Goal: Task Accomplishment & Management: Use online tool/utility

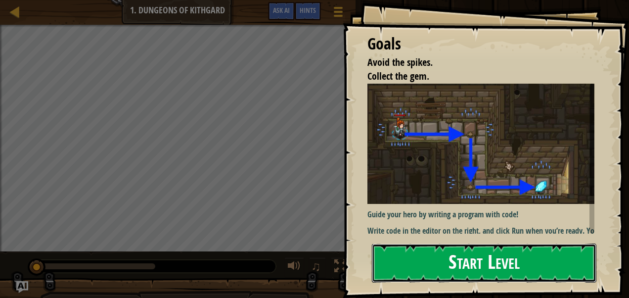
click at [505, 265] on button "Start Level" at bounding box center [484, 262] width 224 height 39
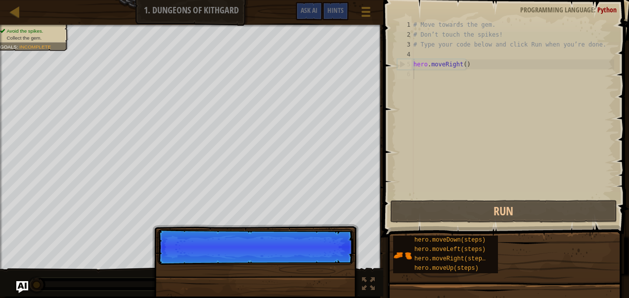
scroll to position [4, 0]
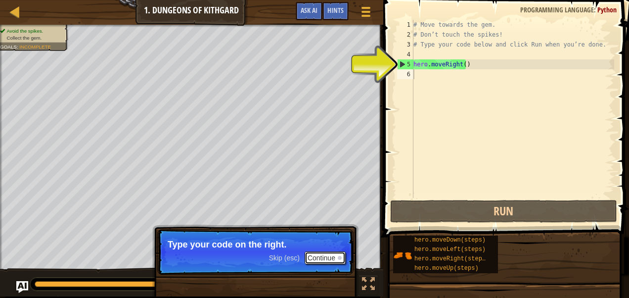
click at [319, 259] on button "Continue" at bounding box center [325, 257] width 41 height 13
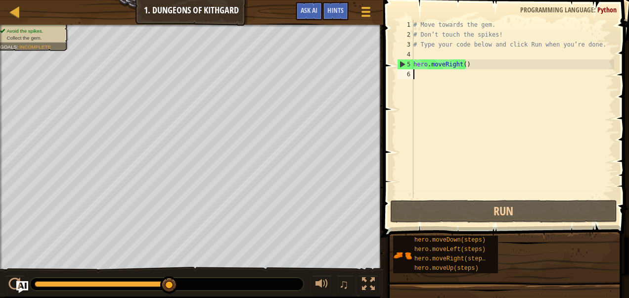
click at [437, 67] on div "# Move towards the gem. # Don’t touch the spikes! # Type your code below and cl…" at bounding box center [512, 119] width 203 height 198
type textarea "hero.moveRight()"
click at [403, 76] on div "6" at bounding box center [405, 74] width 16 height 10
click at [405, 71] on div "6" at bounding box center [405, 74] width 16 height 10
type textarea "hero.moveRight()"
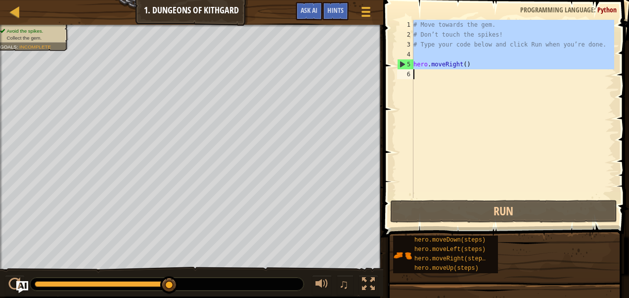
click at [405, 71] on div "6" at bounding box center [405, 74] width 16 height 10
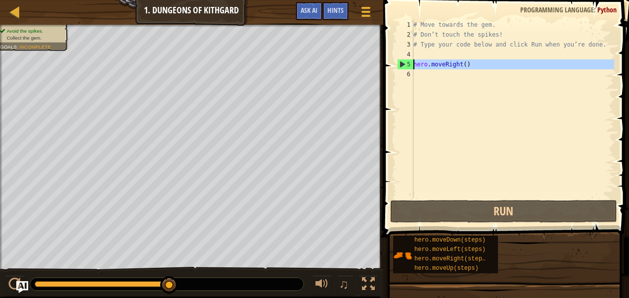
click at [400, 63] on div "5" at bounding box center [405, 64] width 16 height 10
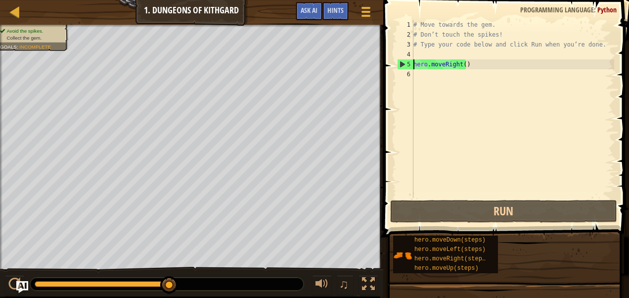
click at [400, 63] on div "5" at bounding box center [405, 64] width 16 height 10
type textarea "hero.moveRight()"
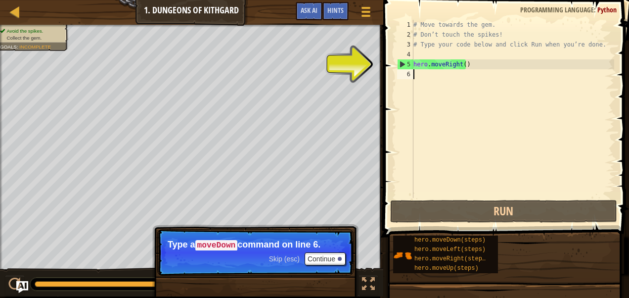
click at [406, 74] on div "6" at bounding box center [405, 74] width 16 height 10
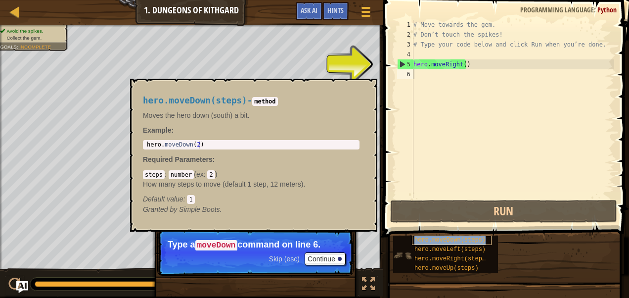
click at [441, 239] on span "hero.moveDown(steps)" at bounding box center [449, 239] width 71 height 7
paste textarea "In recognition of being such a fantastic member of 5B, we want to say how much …"
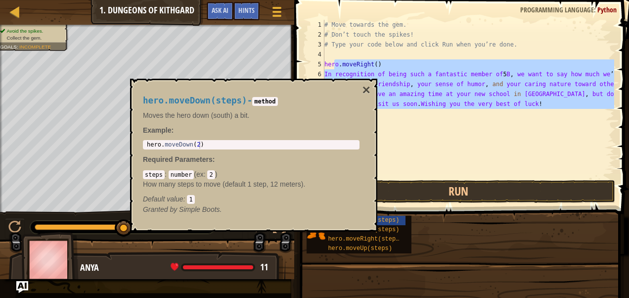
drag, startPoint x: 423, startPoint y: 69, endPoint x: 542, endPoint y: 117, distance: 128.4
click at [542, 117] on div "# Move towards the gem. # Don’t touch the spikes! # Type your code below and cl…" at bounding box center [468, 109] width 292 height 178
click at [540, 105] on div "# Move towards the gem. # Don’t touch the spikes! # Type your code below and cl…" at bounding box center [468, 99] width 292 height 158
type textarea "In recognition of being such a fantastic member of 5B, we want to say how much …"
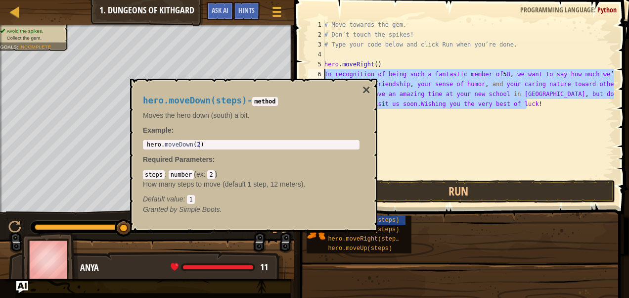
drag, startPoint x: 538, startPoint y: 107, endPoint x: 326, endPoint y: 73, distance: 214.9
click at [326, 73] on div "# Move towards the gem. # Don’t touch the spikes! # Type your code below and cl…" at bounding box center [468, 109] width 292 height 178
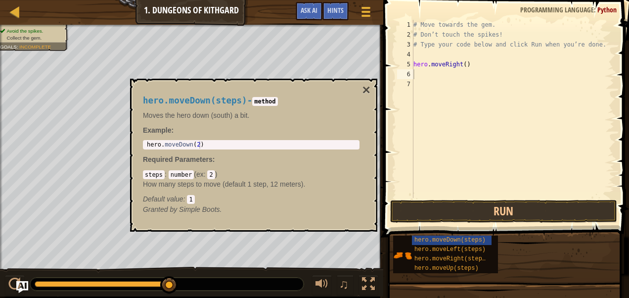
click at [370, 87] on div "hero.moveDown(steps) - method Moves the hero down (south) a bit. Example : 1 he…" at bounding box center [253, 155] width 247 height 153
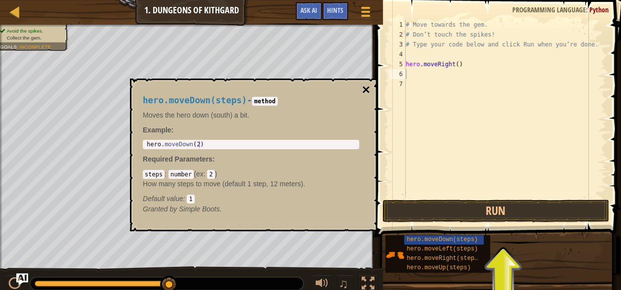
click at [367, 88] on button "×" at bounding box center [366, 90] width 8 height 14
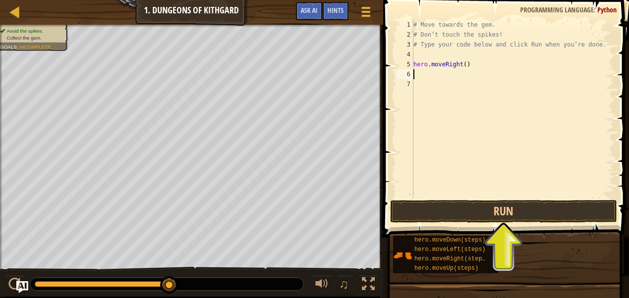
click at [424, 73] on div "# Move towards the gem. # Don’t touch the spikes! # Type your code below and cl…" at bounding box center [512, 119] width 203 height 198
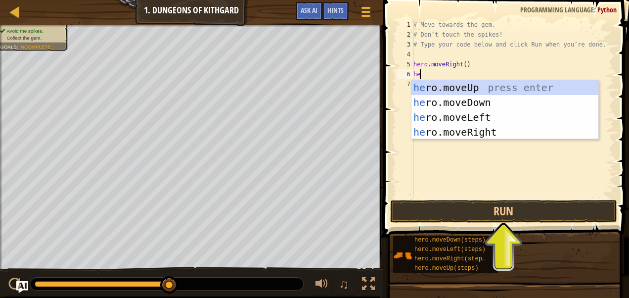
type textarea "her"
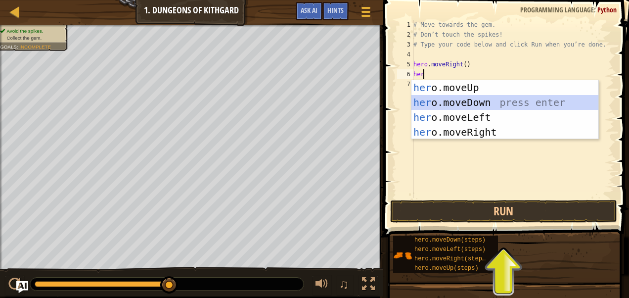
click at [449, 104] on div "her o.moveUp press enter her o.moveDown press enter her o.moveLeft press enter …" at bounding box center [504, 124] width 187 height 89
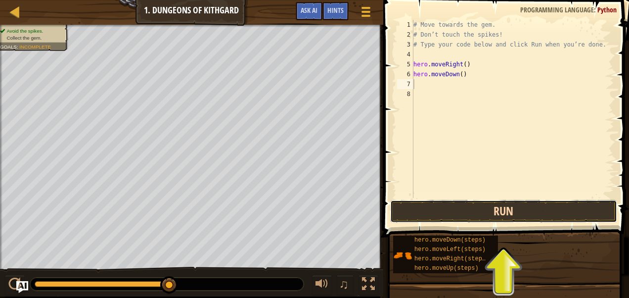
click at [494, 208] on button "Run" at bounding box center [503, 211] width 227 height 23
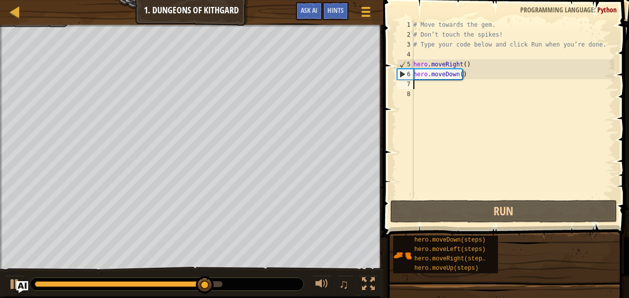
click at [426, 84] on div "# Move towards the gem. # Don’t touch the spikes! # Type your code below and cl…" at bounding box center [512, 119] width 203 height 198
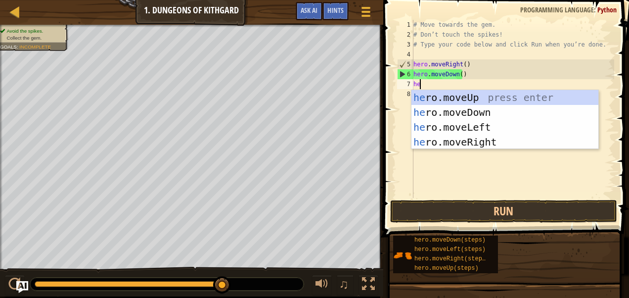
type textarea "her"
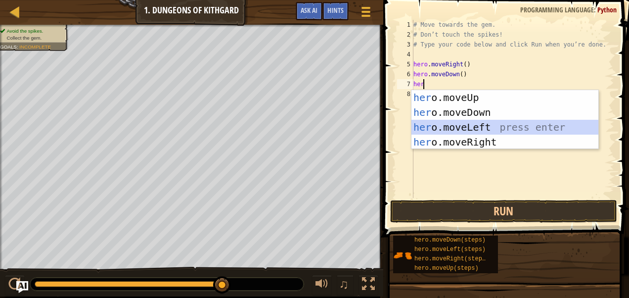
click at [456, 124] on div "her o.moveUp press enter her o.moveDown press enter her o.moveLeft press enter …" at bounding box center [504, 134] width 187 height 89
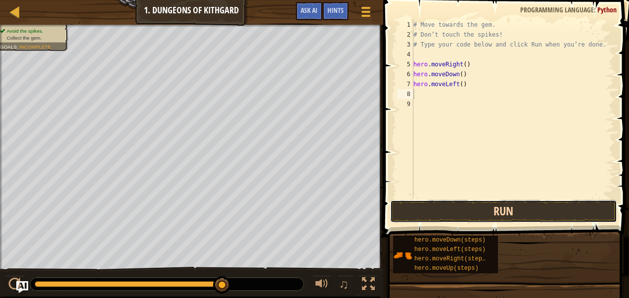
click at [478, 213] on button "Run" at bounding box center [503, 211] width 227 height 23
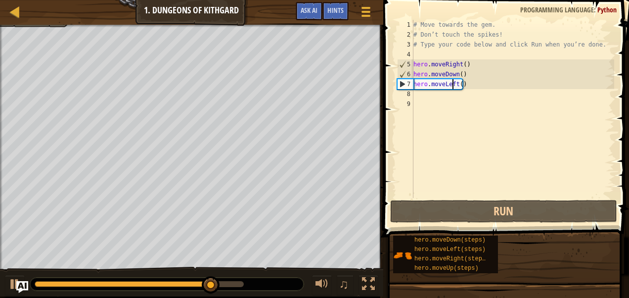
click at [451, 87] on div "# Move towards the gem. # Don’t touch the spikes! # Type your code below and cl…" at bounding box center [512, 119] width 203 height 198
type textarea "hero.moveLeft()"
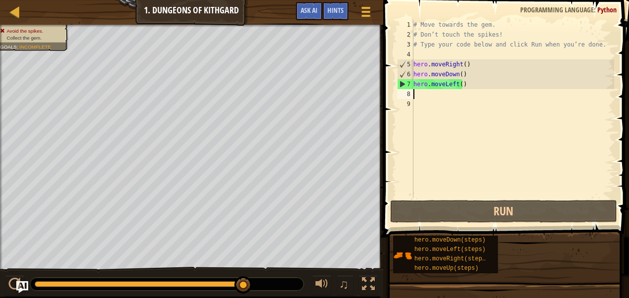
click at [438, 95] on div "# Move towards the gem. # Don’t touch the spikes! # Type your code below and cl…" at bounding box center [512, 119] width 203 height 198
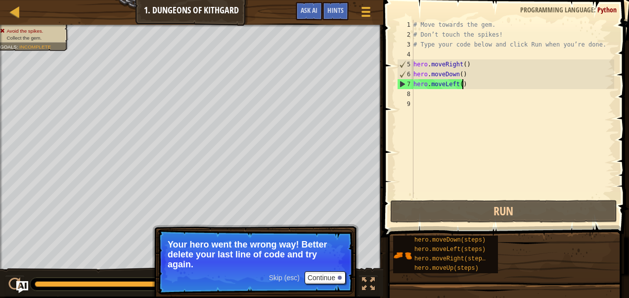
click at [473, 82] on div "# Move towards the gem. # Don’t touch the spikes! # Type your code below and cl…" at bounding box center [512, 119] width 203 height 198
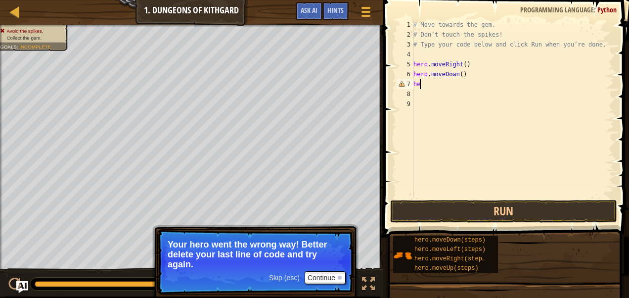
type textarea "h"
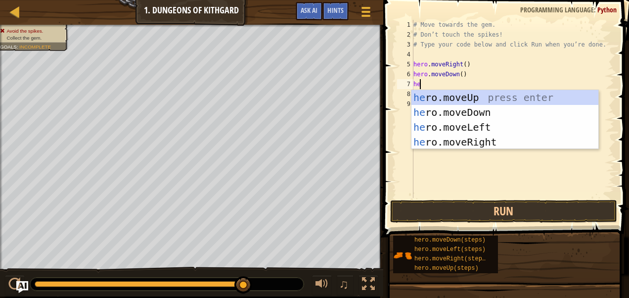
type textarea "her"
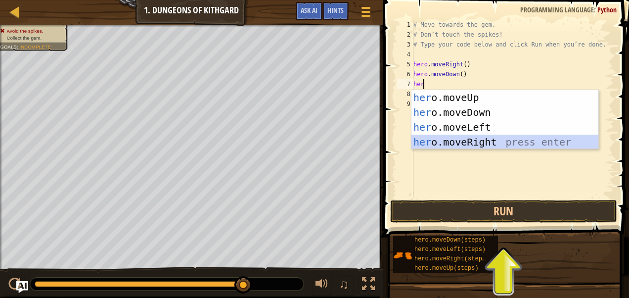
click at [462, 143] on div "her o.moveUp press enter her o.moveDown press enter her o.moveLeft press enter …" at bounding box center [504, 134] width 187 height 89
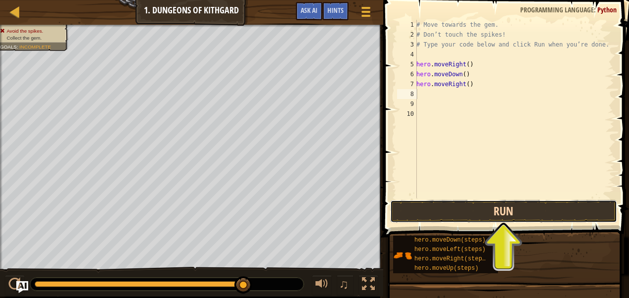
click at [500, 208] on button "Run" at bounding box center [503, 211] width 227 height 23
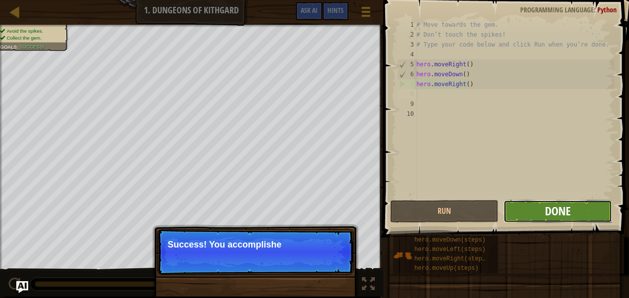
click at [551, 214] on span "Done" at bounding box center [558, 211] width 26 height 16
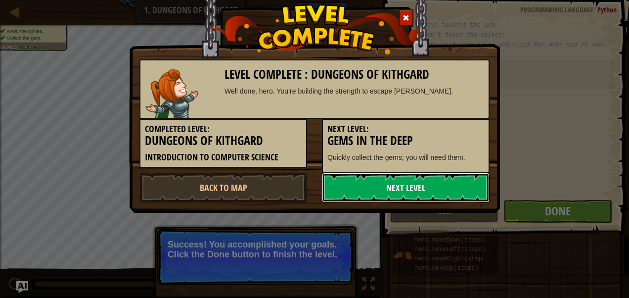
click at [419, 183] on link "Next Level" at bounding box center [406, 188] width 168 height 30
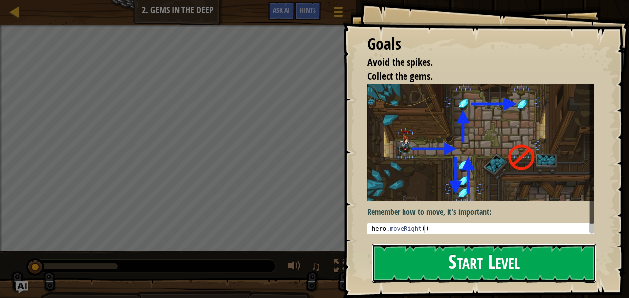
click at [464, 272] on button "Start Level" at bounding box center [484, 262] width 224 height 39
